Goal: Task Accomplishment & Management: Use online tool/utility

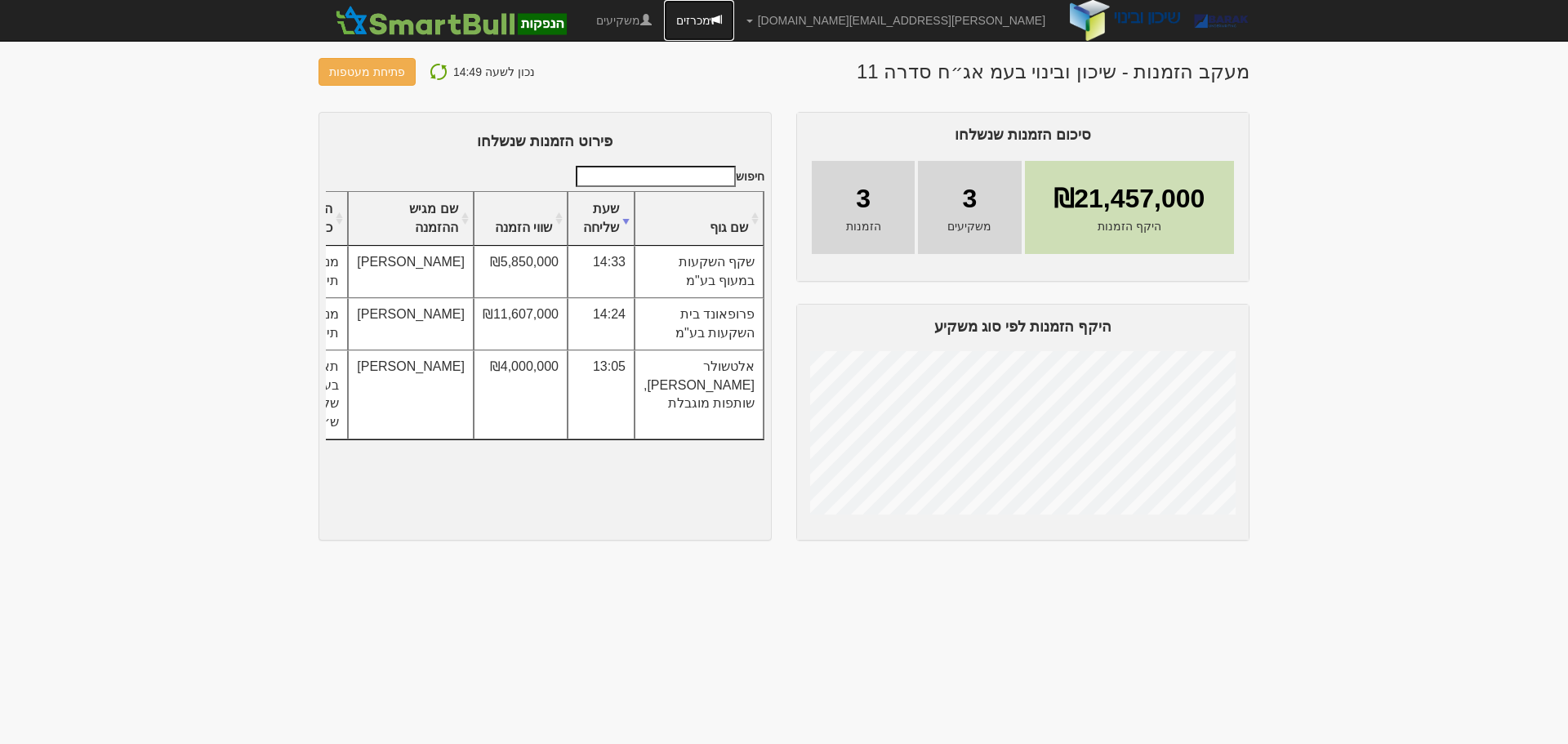
click at [734, 20] on link "מכרזים" at bounding box center [699, 20] width 70 height 41
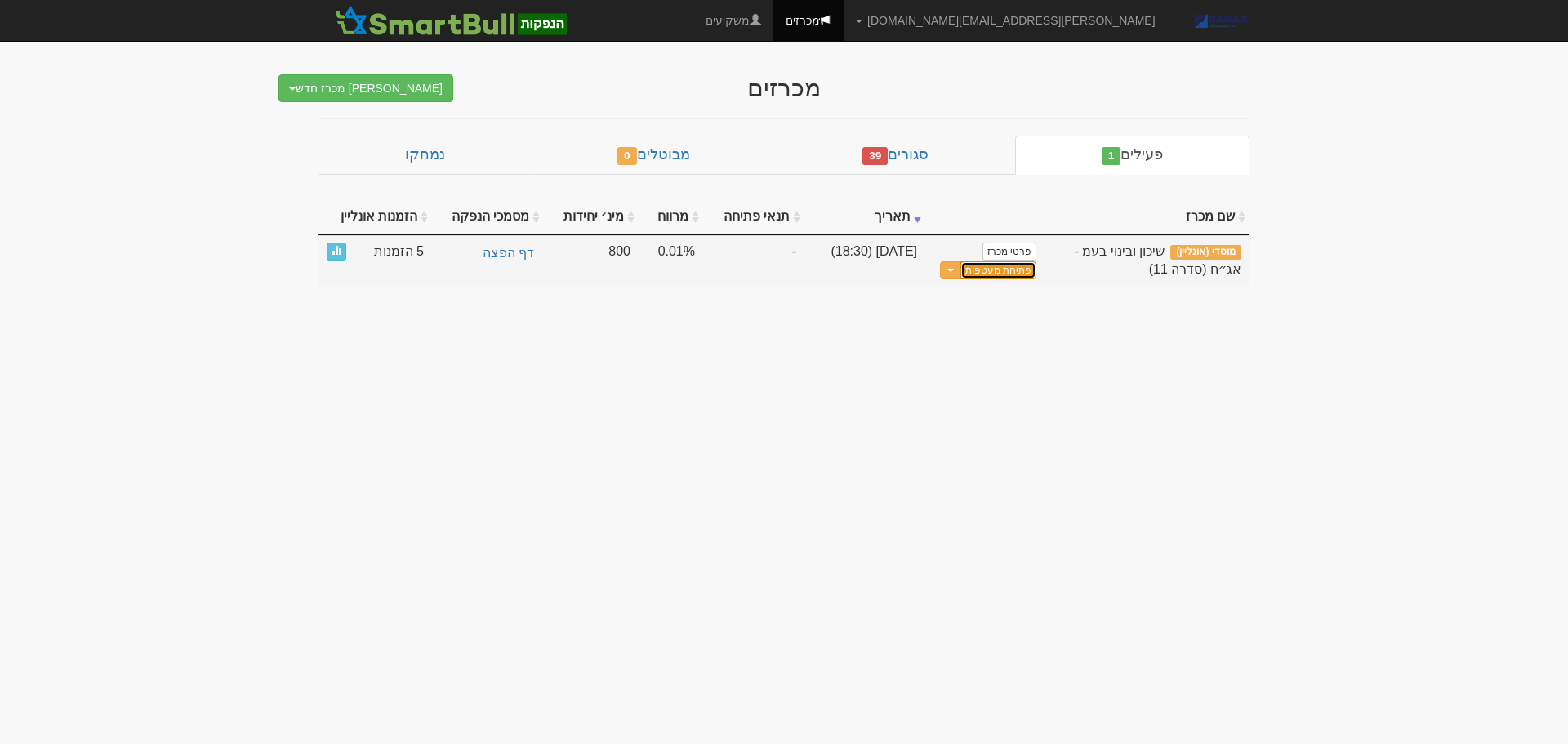
click at [1011, 273] on button "פתיחת מעטפות" at bounding box center [999, 270] width 76 height 19
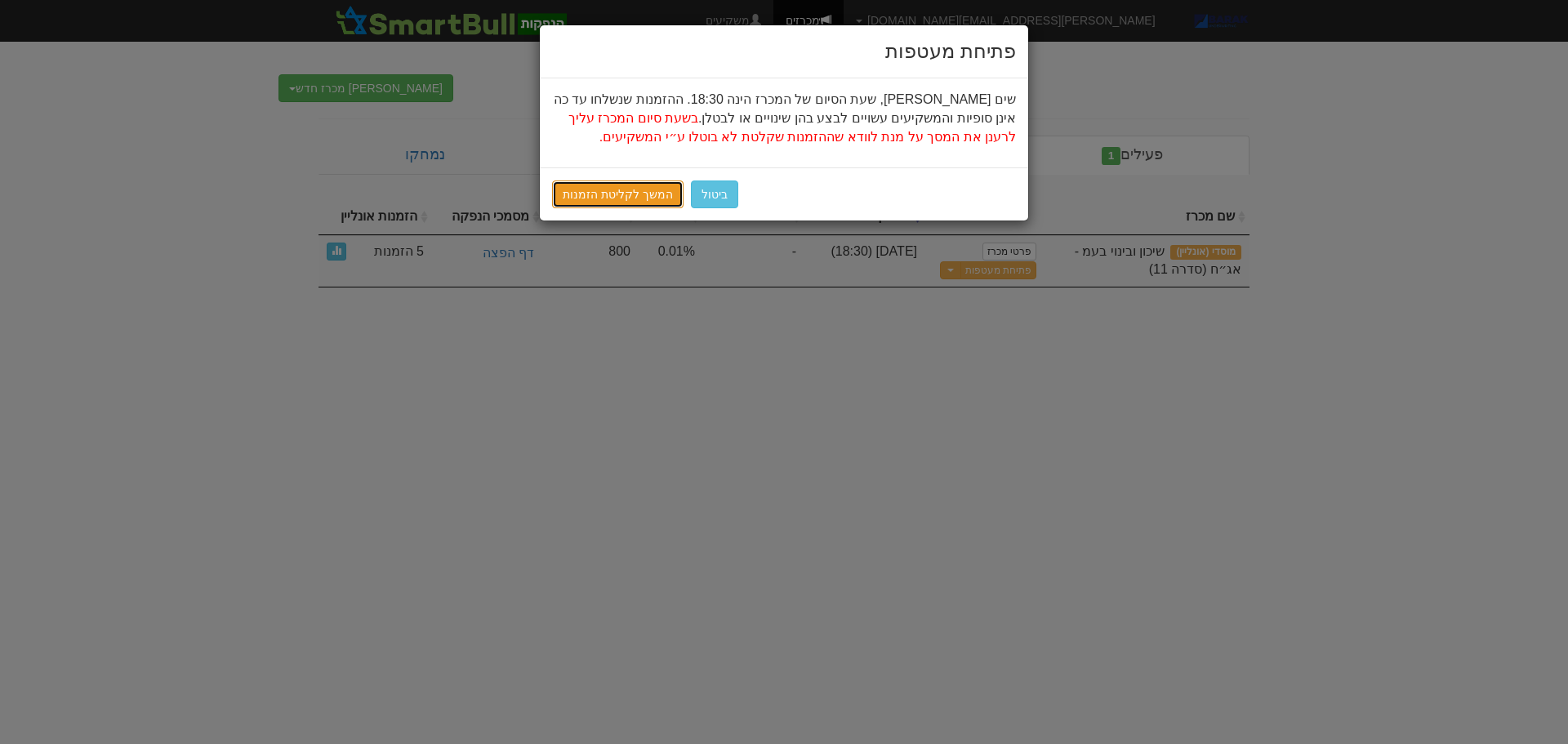
click at [583, 195] on link "המשך לקליטת הזמנות" at bounding box center [618, 194] width 131 height 27
